Goal: Check status: Check status

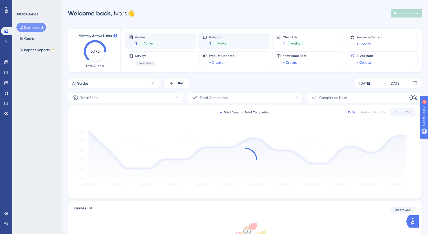
click at [235, 43] on div "Hotspots 1 Active" at bounding box center [234, 41] width 63 height 12
click at [227, 41] on div "1 Active" at bounding box center [220, 43] width 22 height 7
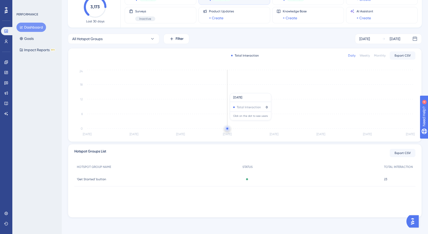
scroll to position [44, 0]
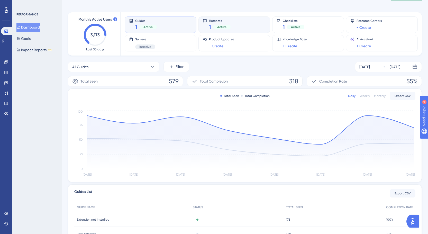
click at [215, 24] on div "1 Active" at bounding box center [220, 26] width 22 height 7
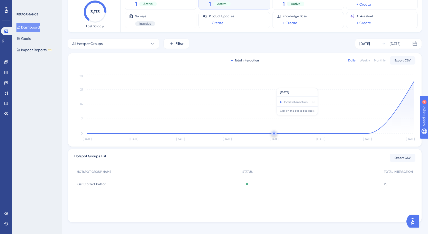
scroll to position [44, 0]
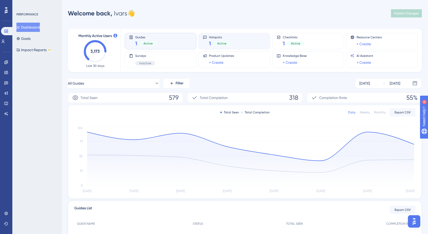
click at [223, 42] on span "Active" at bounding box center [221, 43] width 9 height 4
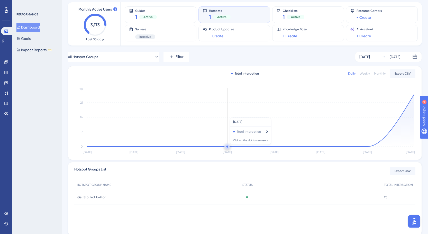
scroll to position [27, 0]
